Goal: Information Seeking & Learning: Learn about a topic

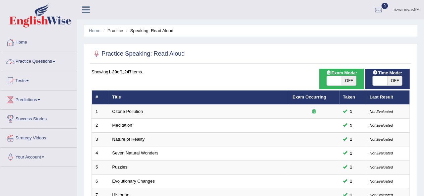
click at [57, 65] on link "Practice Questions" at bounding box center [38, 60] width 76 height 17
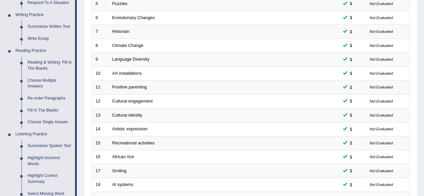
scroll to position [166, 0]
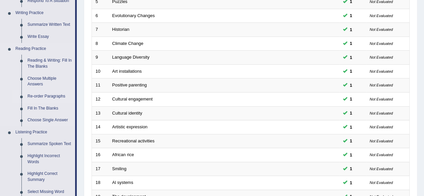
click at [51, 95] on link "Re-order Paragraphs" at bounding box center [49, 97] width 51 height 12
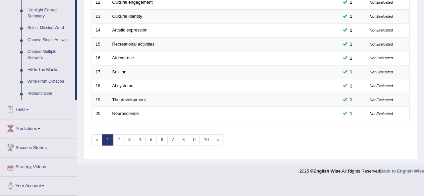
scroll to position [259, 0]
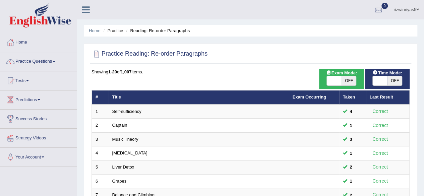
drag, startPoint x: 354, startPoint y: 79, endPoint x: 389, endPoint y: 78, distance: 34.9
click at [389, 78] on span "OFF" at bounding box center [395, 80] width 15 height 9
checkbox input "true"
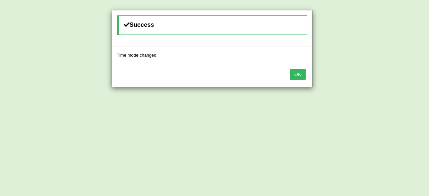
click at [362, 77] on div "Success Time mode changed OK" at bounding box center [214, 98] width 429 height 196
click at [298, 78] on button "OK" at bounding box center [297, 74] width 15 height 11
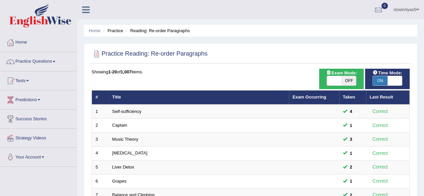
click at [348, 80] on span "OFF" at bounding box center [349, 80] width 15 height 9
checkbox input "true"
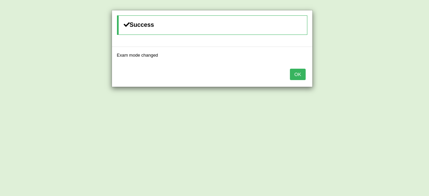
click at [295, 72] on button "OK" at bounding box center [297, 74] width 15 height 11
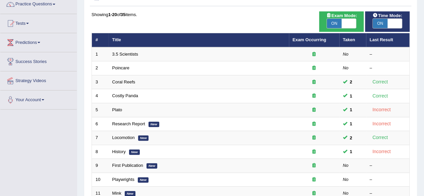
scroll to position [44, 0]
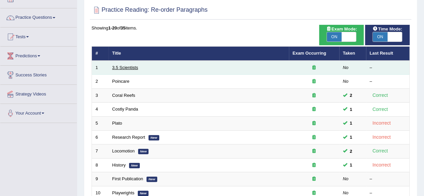
click at [126, 66] on link "3.5 Scientists" at bounding box center [125, 67] width 26 height 5
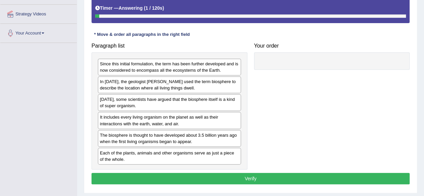
scroll to position [138, 0]
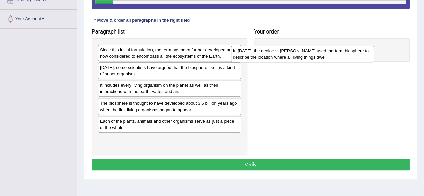
drag, startPoint x: 183, startPoint y: 72, endPoint x: 321, endPoint y: 54, distance: 138.7
click at [321, 54] on div "In 1875, the geologist Eduard Suess used the term biosphere to describe the loc…" at bounding box center [302, 54] width 143 height 17
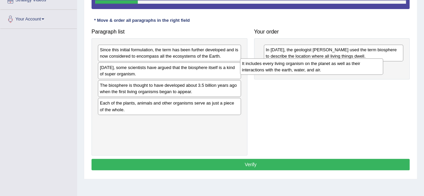
drag, startPoint x: 188, startPoint y: 90, endPoint x: 330, endPoint y: 69, distance: 143.8
click at [330, 69] on div "It includes every living organism on the planet as well as their interactions w…" at bounding box center [311, 66] width 143 height 17
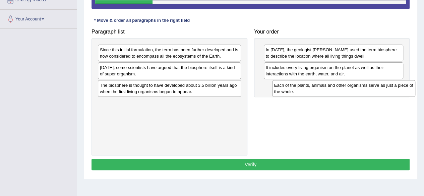
drag, startPoint x: 177, startPoint y: 110, endPoint x: 352, endPoint y: 93, distance: 175.6
click at [352, 93] on div "Each of the plants, animals and other organisms serve as just a piece of the wh…" at bounding box center [343, 88] width 143 height 17
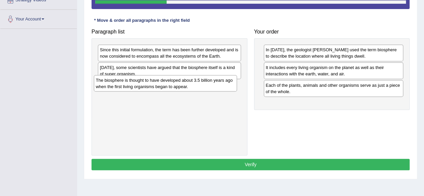
click at [183, 87] on div "The biosphere is thought to have developed about 3.5 billion years ago when the…" at bounding box center [165, 83] width 143 height 17
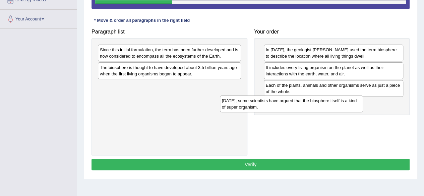
drag, startPoint x: 188, startPoint y: 65, endPoint x: 318, endPoint y: 104, distance: 135.5
click at [318, 104] on div "Today, some scientists have argued that the biosphere itself is a kind of super…" at bounding box center [291, 104] width 143 height 17
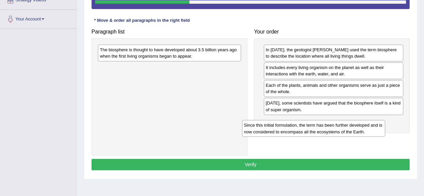
drag, startPoint x: 193, startPoint y: 60, endPoint x: 337, endPoint y: 136, distance: 162.9
click at [337, 136] on div "Since this initial formulation, the term has been further developed and is now …" at bounding box center [313, 128] width 143 height 17
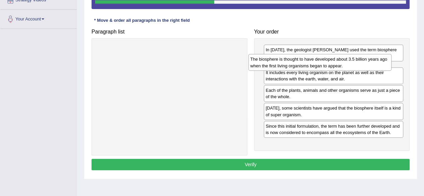
drag, startPoint x: 191, startPoint y: 50, endPoint x: 341, endPoint y: 60, distance: 150.9
click at [341, 60] on div "The biosphere is thought to have developed about 3.5 billion years ago when the…" at bounding box center [320, 62] width 143 height 17
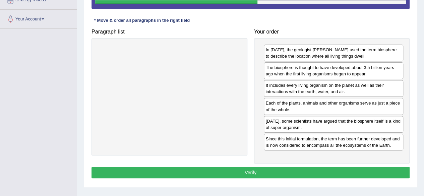
click at [303, 169] on button "Verify" at bounding box center [251, 172] width 318 height 11
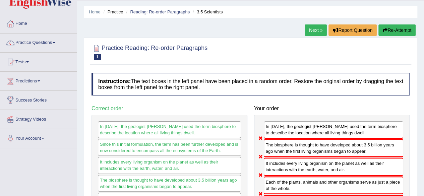
scroll to position [14, 0]
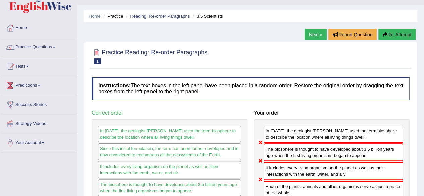
click at [399, 31] on button "Re-Attempt" at bounding box center [397, 34] width 37 height 11
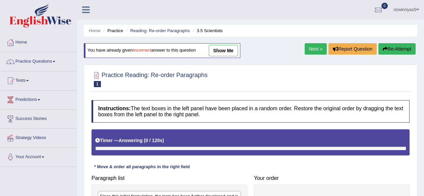
scroll to position [14, 0]
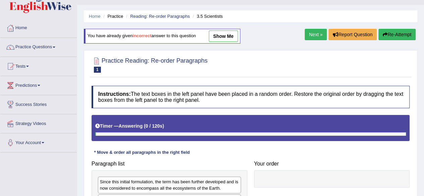
click at [424, 92] on html "Toggle navigation Home Practice Questions Speaking Practice Read Aloud Repeat S…" at bounding box center [212, 84] width 424 height 196
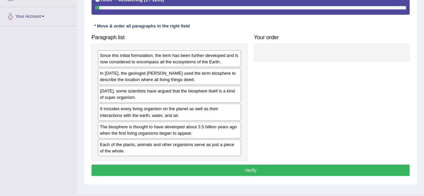
scroll to position [142, 0]
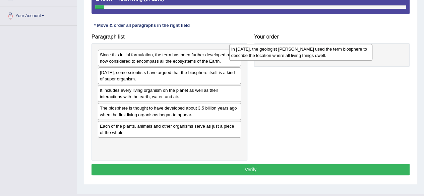
drag, startPoint x: 178, startPoint y: 78, endPoint x: 309, endPoint y: 55, distance: 133.5
click at [309, 55] on div "In 1875, the geologist Eduard Suess used the term biosphere to describe the loc…" at bounding box center [300, 52] width 143 height 17
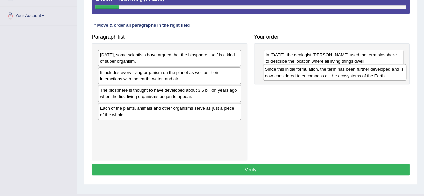
drag, startPoint x: 181, startPoint y: 59, endPoint x: 346, endPoint y: 74, distance: 166.0
click at [346, 74] on div "Since this initial formulation, the term has been further developed and is now …" at bounding box center [334, 72] width 143 height 17
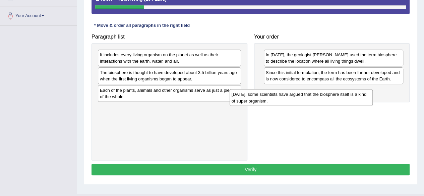
drag, startPoint x: 168, startPoint y: 59, endPoint x: 301, endPoint y: 96, distance: 138.3
click at [301, 96] on div "Today, some scientists have argued that the biosphere itself is a kind of super…" at bounding box center [301, 97] width 143 height 17
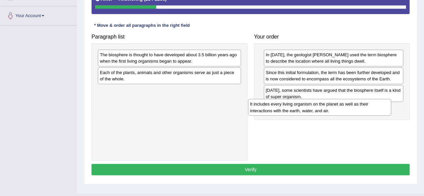
drag, startPoint x: 176, startPoint y: 60, endPoint x: 327, endPoint y: 110, distance: 158.3
click at [327, 110] on div "It includes every living organism on the planet as well as their interactions w…" at bounding box center [319, 107] width 143 height 17
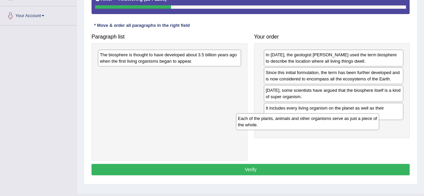
drag, startPoint x: 184, startPoint y: 73, endPoint x: 337, endPoint y: 123, distance: 161.5
click at [337, 123] on div "Each of the plants, animals and other organisms serve as just a piece of the wh…" at bounding box center [307, 121] width 143 height 17
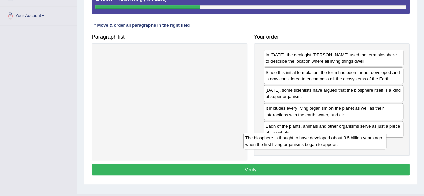
drag, startPoint x: 169, startPoint y: 57, endPoint x: 315, endPoint y: 140, distance: 167.8
click at [315, 140] on div "The biosphere is thought to have developed about 3.5 billion years ago when the…" at bounding box center [315, 141] width 143 height 17
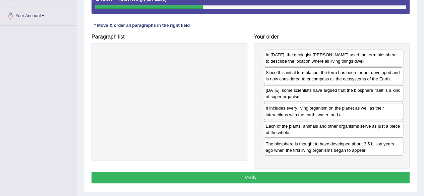
click at [311, 174] on button "Verify" at bounding box center [251, 177] width 318 height 11
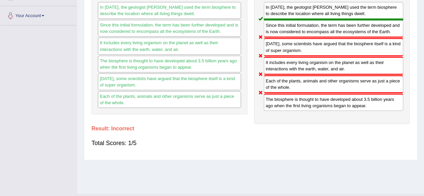
drag, startPoint x: 417, startPoint y: 112, endPoint x: 429, endPoint y: 56, distance: 56.7
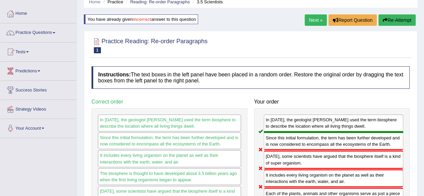
scroll to position [12, 0]
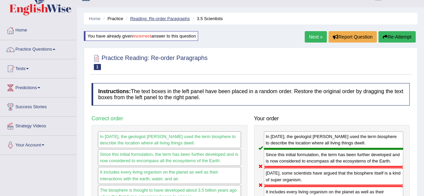
click at [176, 18] on link "Reading: Re-order Paragraphs" at bounding box center [160, 18] width 60 height 5
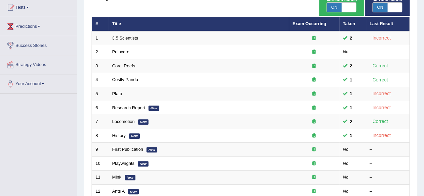
scroll to position [73, 0]
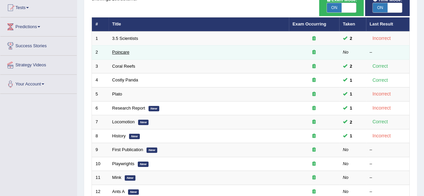
click at [117, 51] on link "Poincare" at bounding box center [120, 52] width 17 height 5
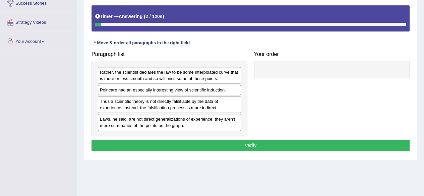
scroll to position [117, 0]
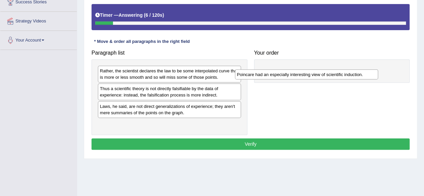
drag, startPoint x: 170, startPoint y: 89, endPoint x: 312, endPoint y: 74, distance: 142.4
click at [312, 74] on div "Poincare had an especially interesting view of scientific induction." at bounding box center [306, 74] width 143 height 10
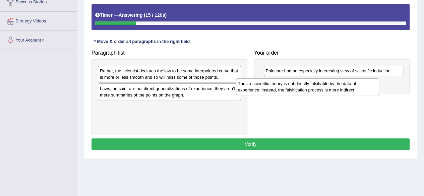
drag, startPoint x: 174, startPoint y: 95, endPoint x: 314, endPoint y: 91, distance: 140.6
click at [314, 91] on div "Thus a scientific theory is not directly falsifiable by the data of experience:…" at bounding box center [307, 86] width 143 height 17
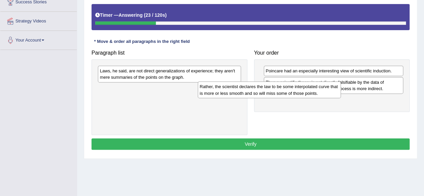
drag, startPoint x: 182, startPoint y: 79, endPoint x: 319, endPoint y: 107, distance: 139.1
click at [319, 98] on div "Rather, the scientist declares the law to be some interpolated curve that is mo…" at bounding box center [269, 90] width 143 height 17
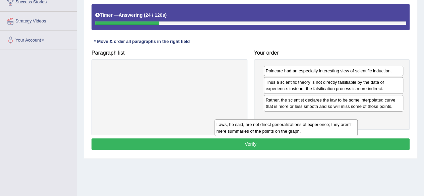
drag, startPoint x: 199, startPoint y: 71, endPoint x: 355, endPoint y: 121, distance: 164.0
click at [355, 121] on div "Laws, he said, are not direct generalizations of experience; they aren't mere s…" at bounding box center [286, 127] width 143 height 17
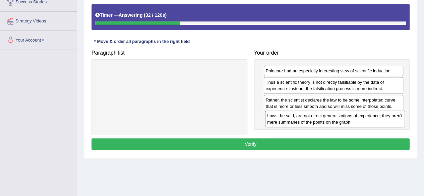
click at [357, 121] on div "Laws, he said, are not direct generalizations of experience; they aren't mere s…" at bounding box center [335, 119] width 140 height 17
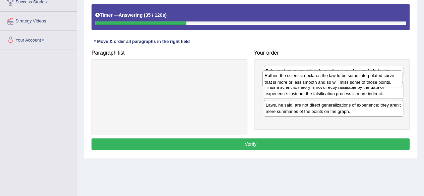
drag, startPoint x: 323, startPoint y: 104, endPoint x: 322, endPoint y: 80, distance: 23.8
click at [322, 80] on div "Rather, the scientist declares the law to be some interpolated curve that is mo…" at bounding box center [333, 78] width 140 height 17
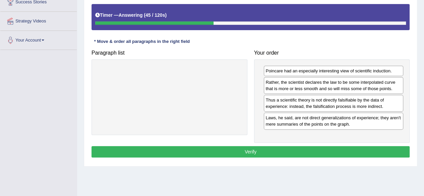
click at [293, 150] on button "Verify" at bounding box center [251, 151] width 318 height 11
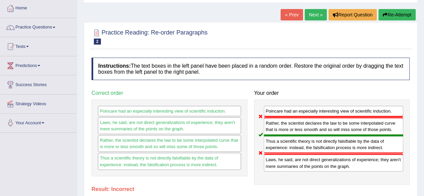
scroll to position [35, 0]
click at [320, 10] on link "Next »" at bounding box center [316, 14] width 22 height 11
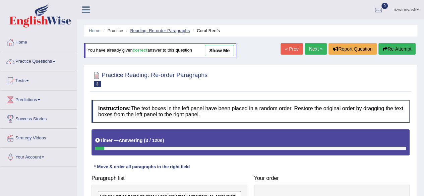
click at [167, 31] on link "Reading: Re-order Paragraphs" at bounding box center [160, 30] width 60 height 5
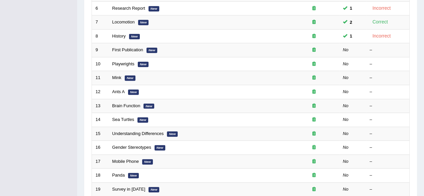
scroll to position [172, 0]
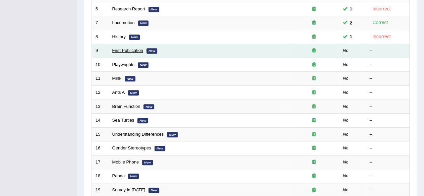
click at [136, 50] on link "First Publication" at bounding box center [127, 50] width 31 height 5
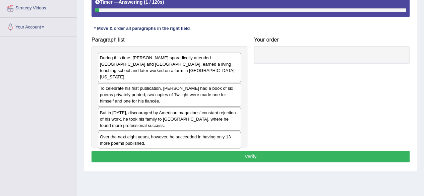
scroll to position [132, 0]
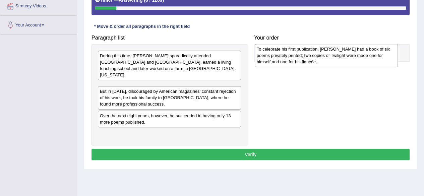
drag, startPoint x: 161, startPoint y: 92, endPoint x: 318, endPoint y: 62, distance: 159.9
click at [318, 62] on div "To celebrate his first publication, [PERSON_NAME] had a book of six poems priva…" at bounding box center [326, 55] width 143 height 23
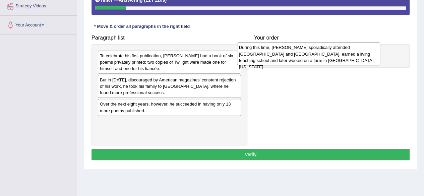
drag, startPoint x: 195, startPoint y: 64, endPoint x: 338, endPoint y: 56, distance: 143.1
click at [338, 56] on div "During this time, [PERSON_NAME] sporadically attended [GEOGRAPHIC_DATA] and [GE…" at bounding box center [308, 53] width 143 height 23
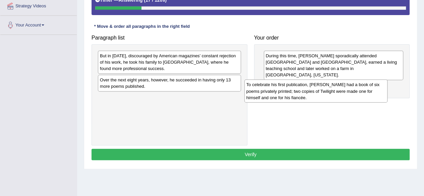
drag, startPoint x: 171, startPoint y: 61, endPoint x: 321, endPoint y: 89, distance: 152.2
click at [321, 89] on div "To celebrate his first publication, Frost had a book of six poems privately pri…" at bounding box center [316, 90] width 143 height 23
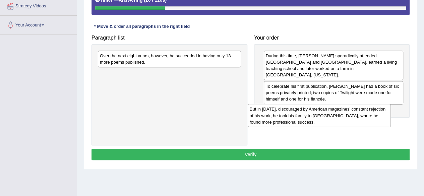
drag, startPoint x: 198, startPoint y: 62, endPoint x: 349, endPoint y: 115, distance: 160.2
click at [349, 115] on div "But in 1912, discouraged by American magazines’ constant rejection of his work,…" at bounding box center [319, 115] width 143 height 23
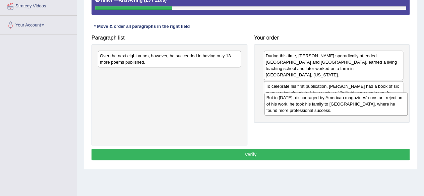
drag, startPoint x: 187, startPoint y: 86, endPoint x: 354, endPoint y: 110, distance: 168.5
click at [354, 110] on div "But in 1912, discouraged by American magazines’ constant rejection of his work,…" at bounding box center [336, 104] width 143 height 23
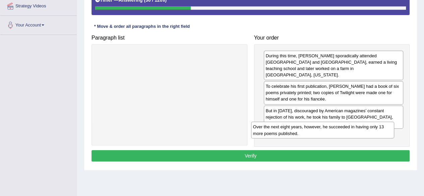
drag, startPoint x: 207, startPoint y: 57, endPoint x: 360, endPoint y: 128, distance: 169.1
click at [360, 128] on div "Over the next eight years, however, he succeeded in having only 13 more poems p…" at bounding box center [322, 130] width 143 height 17
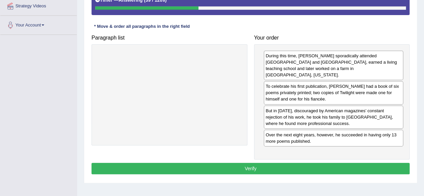
click at [352, 163] on button "Verify" at bounding box center [251, 168] width 318 height 11
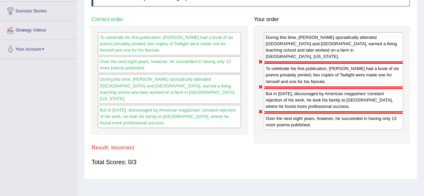
scroll to position [100, 0]
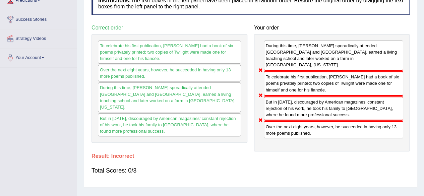
drag, startPoint x: 347, startPoint y: 126, endPoint x: 338, endPoint y: 79, distance: 48.5
click at [338, 79] on div "During this time, Frost sporadically attended Dartmouth and Harvard, earned a l…" at bounding box center [332, 92] width 156 height 117
drag, startPoint x: 237, startPoint y: 119, endPoint x: 329, endPoint y: 63, distance: 107.0
click at [329, 63] on div "Paragraph list Correct order To celebrate his first publication, Frost had a bo…" at bounding box center [250, 86] width 325 height 130
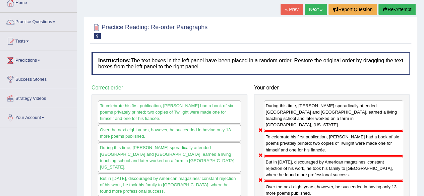
scroll to position [37, 0]
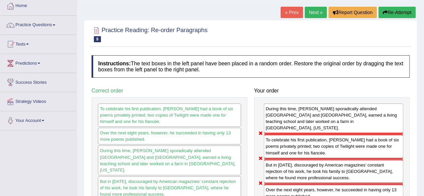
click at [397, 11] on button "Re-Attempt" at bounding box center [397, 12] width 37 height 11
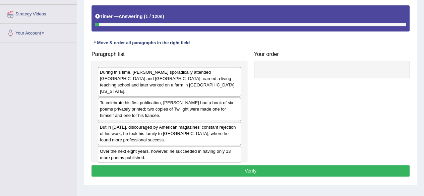
scroll to position [125, 0]
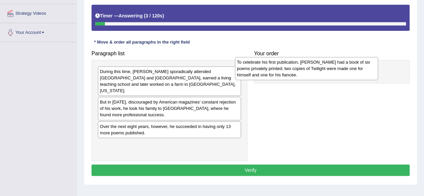
drag, startPoint x: 176, startPoint y: 100, endPoint x: 314, endPoint y: 67, distance: 141.2
click at [314, 67] on div "To celebrate his first publication, [PERSON_NAME] had a book of six poems priva…" at bounding box center [306, 68] width 143 height 23
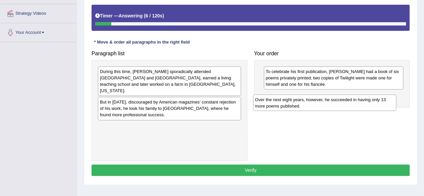
drag, startPoint x: 159, startPoint y: 124, endPoint x: 315, endPoint y: 104, distance: 156.6
click at [315, 104] on div "Over the next eight years, however, he succeeded in having only 13 more poems p…" at bounding box center [324, 103] width 143 height 17
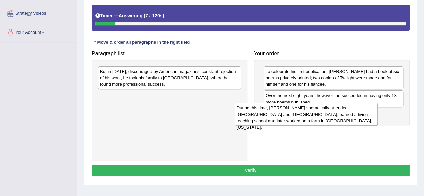
drag, startPoint x: 216, startPoint y: 74, endPoint x: 356, endPoint y: 115, distance: 146.2
click at [356, 115] on div "During this time, [PERSON_NAME] sporadically attended [GEOGRAPHIC_DATA] and [GE…" at bounding box center [306, 114] width 143 height 23
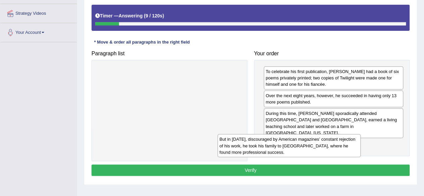
drag, startPoint x: 224, startPoint y: 77, endPoint x: 347, endPoint y: 145, distance: 140.1
click at [347, 145] on div "But in [DATE], discouraged by American magazines’ constant rejection of his wor…" at bounding box center [289, 145] width 143 height 23
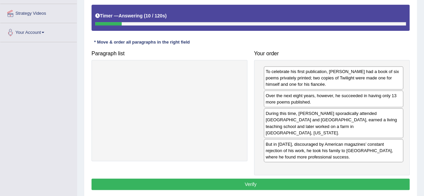
click at [339, 179] on button "Verify" at bounding box center [251, 184] width 318 height 11
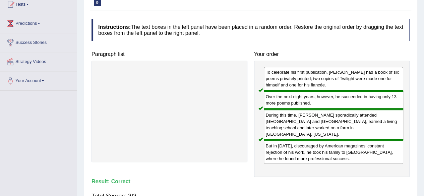
scroll to position [0, 0]
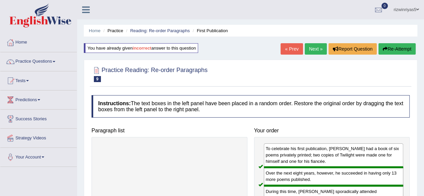
click at [318, 50] on link "Next »" at bounding box center [316, 48] width 22 height 11
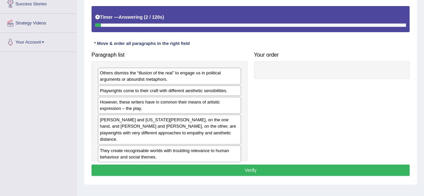
scroll to position [115, 0]
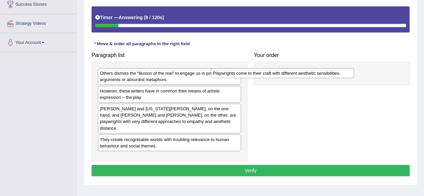
drag, startPoint x: 188, startPoint y: 91, endPoint x: 301, endPoint y: 73, distance: 114.4
click at [301, 73] on div "Playwrights come to their craft with different aesthetic sensibilities." at bounding box center [282, 73] width 143 height 10
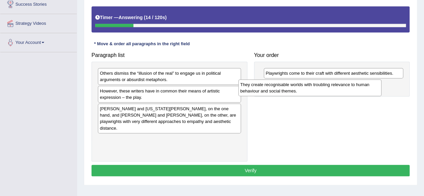
drag, startPoint x: 191, startPoint y: 138, endPoint x: 331, endPoint y: 90, distance: 148.4
click at [331, 90] on div "They create recognisable worlds with troubling relevance to human behaviour and…" at bounding box center [309, 87] width 143 height 17
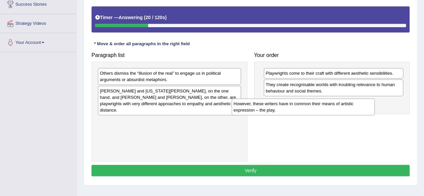
drag, startPoint x: 185, startPoint y: 96, endPoint x: 319, endPoint y: 109, distance: 134.5
click at [319, 109] on div "However, these writers have in common their means of artistic expression – the …" at bounding box center [303, 107] width 143 height 17
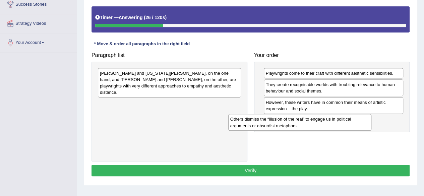
drag, startPoint x: 202, startPoint y: 75, endPoint x: 342, endPoint y: 118, distance: 146.4
click at [342, 118] on div "Others dismiss the “illusion of the real” to engage us in political arguments o…" at bounding box center [299, 122] width 143 height 17
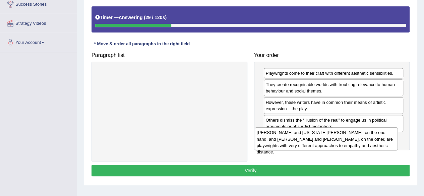
drag, startPoint x: 198, startPoint y: 81, endPoint x: 355, endPoint y: 141, distance: 168.0
click at [355, 141] on div "Thornton Wilder and Tennessee Williams, on the one hand, and Bertolt Brecht and…" at bounding box center [326, 138] width 143 height 23
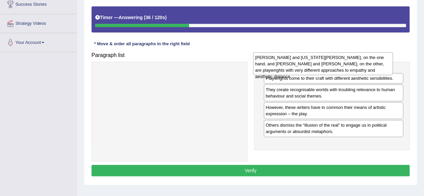
drag, startPoint x: 355, startPoint y: 142, endPoint x: 345, endPoint y: 62, distance: 80.5
click at [345, 62] on div "Thornton Wilder and Tennessee Williams, on the one hand, and Bertolt Brecht and…" at bounding box center [323, 63] width 140 height 23
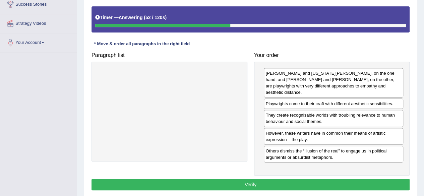
click at [332, 179] on button "Verify" at bounding box center [251, 184] width 318 height 11
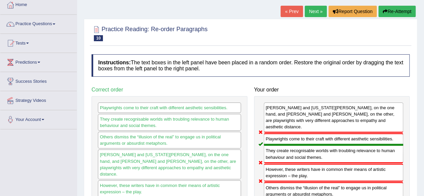
scroll to position [4, 0]
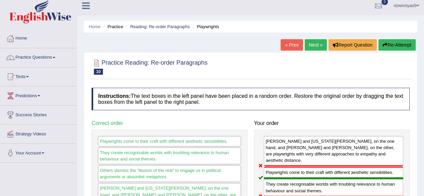
click at [318, 42] on link "Next »" at bounding box center [316, 44] width 22 height 11
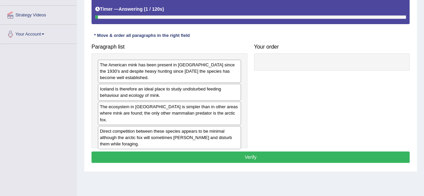
scroll to position [128, 0]
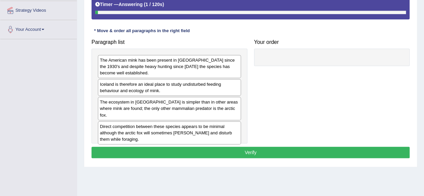
drag, startPoint x: 429, startPoint y: 54, endPoint x: 429, endPoint y: 121, distance: 67.1
